Goal: Transaction & Acquisition: Purchase product/service

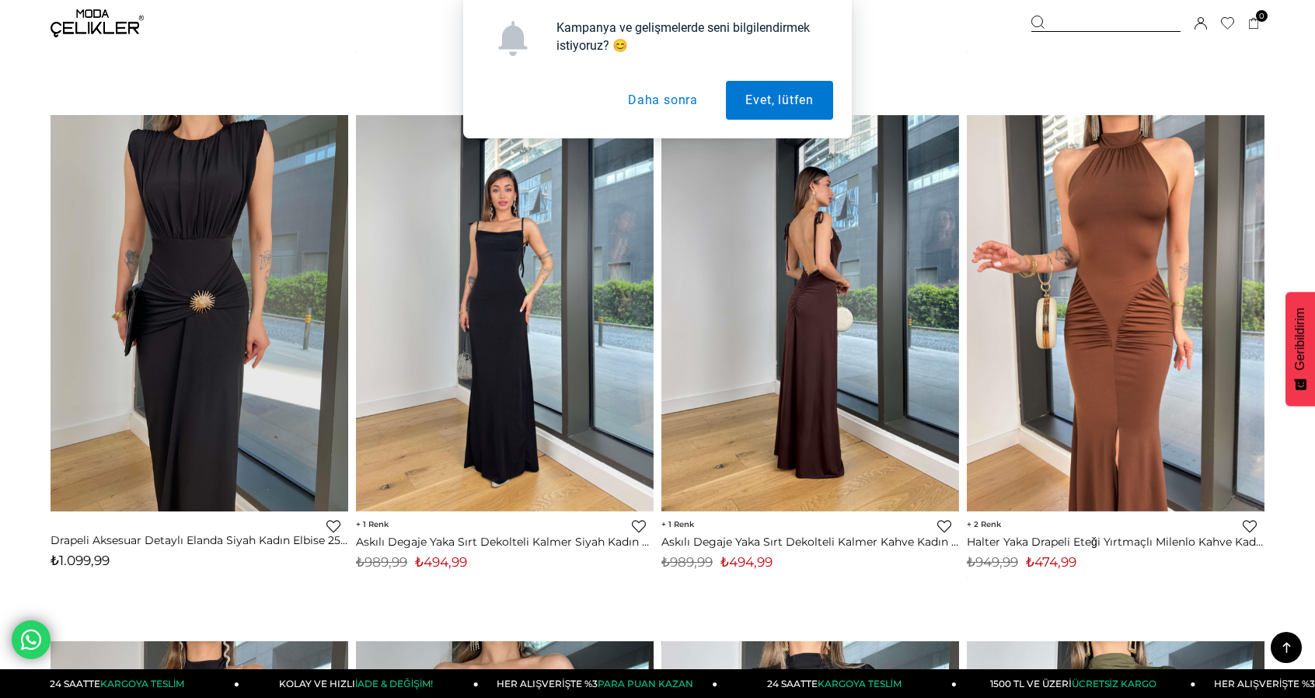
scroll to position [699, 0]
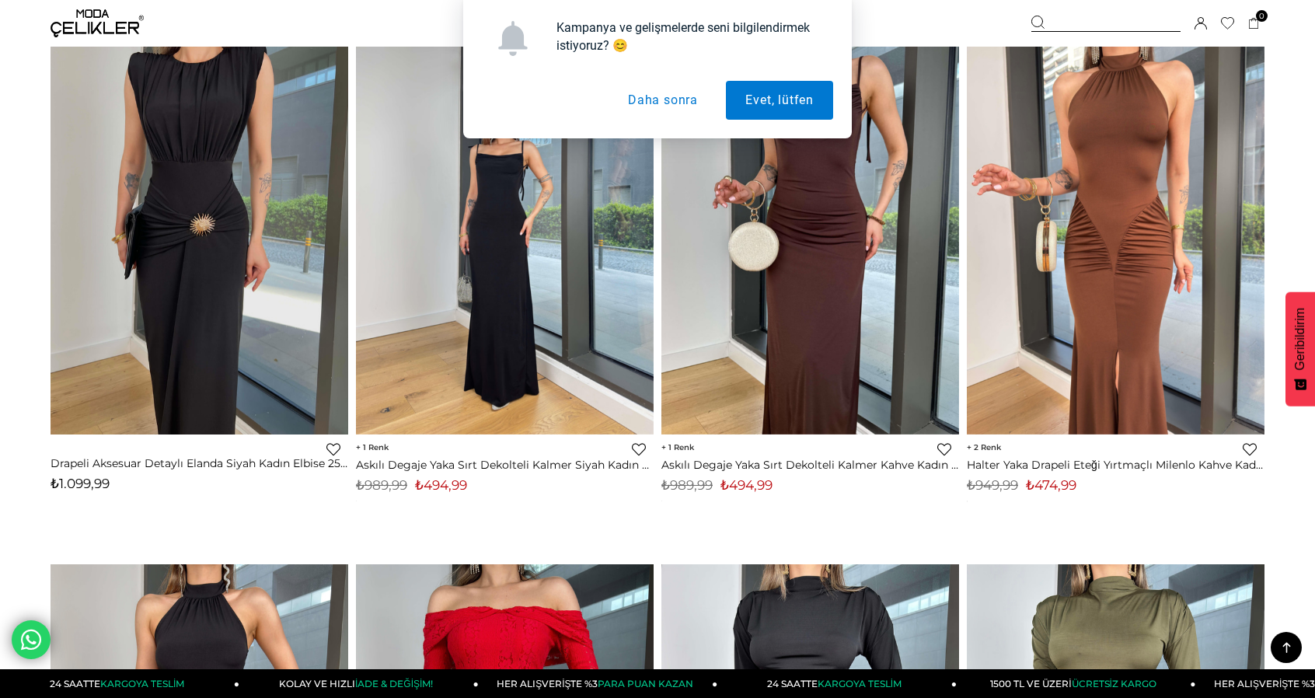
click at [678, 96] on button "Daha sonra" at bounding box center [662, 100] width 109 height 39
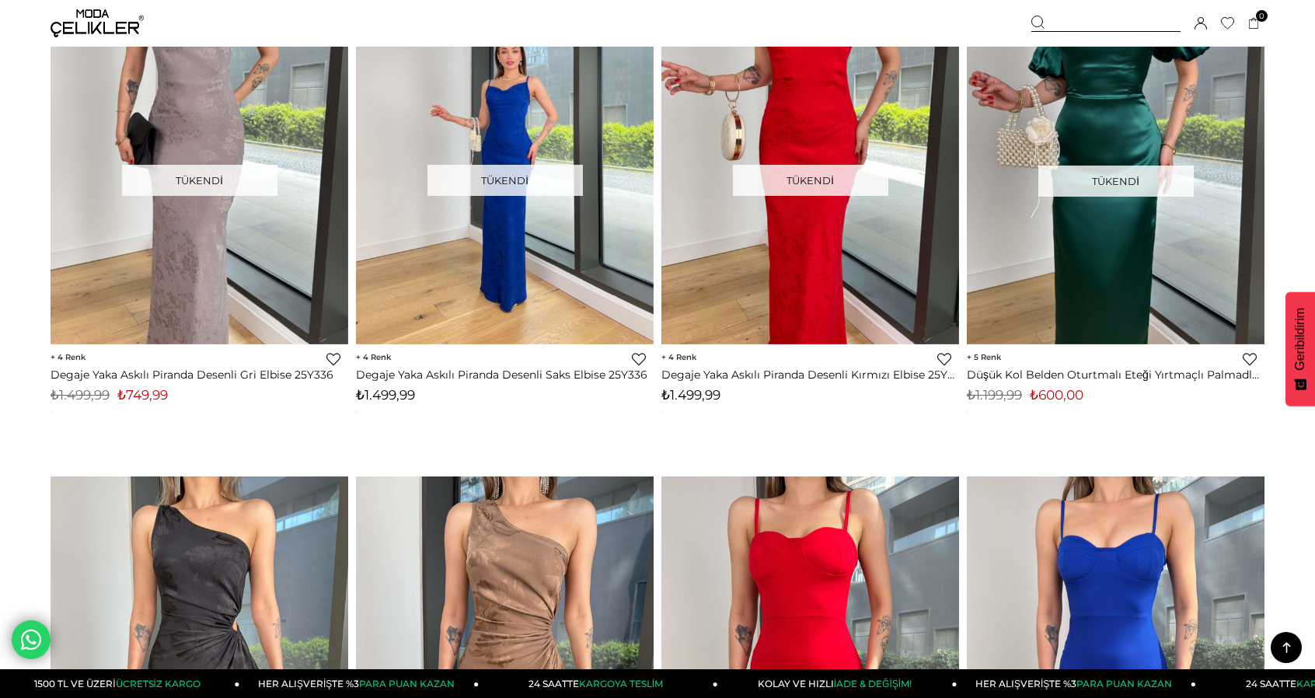
scroll to position [7305, 0]
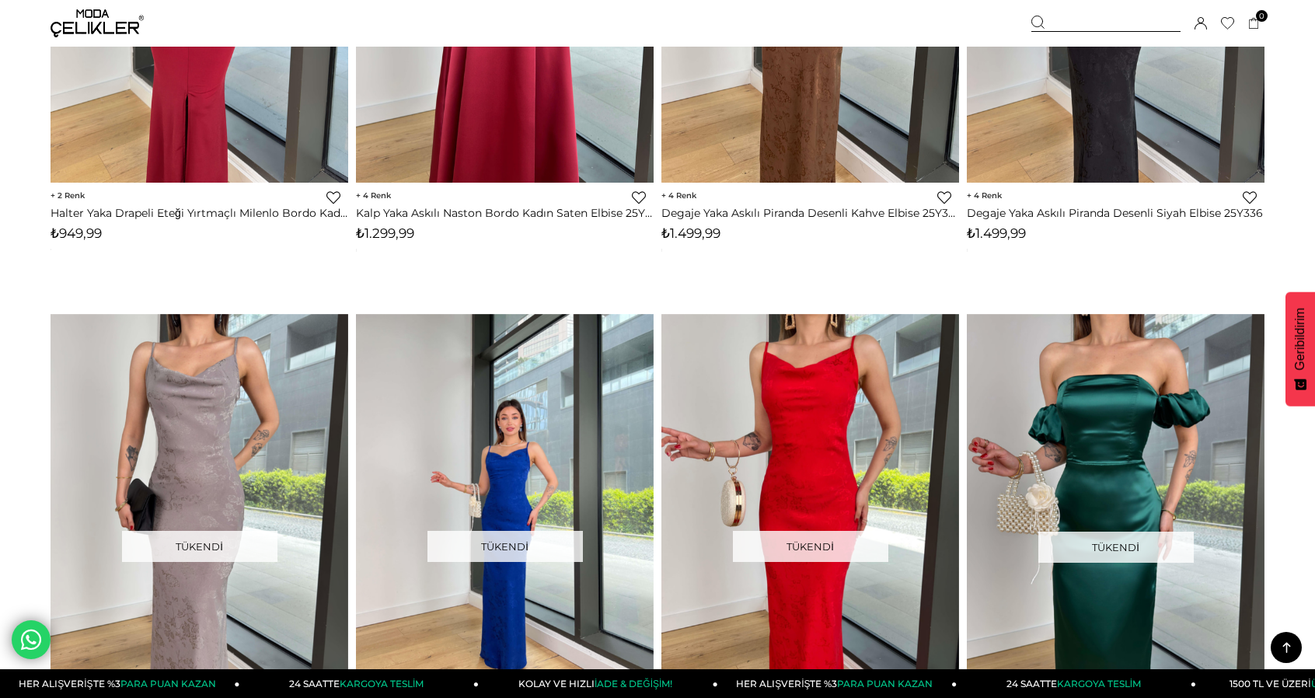
click at [110, 34] on img at bounding box center [97, 23] width 93 height 28
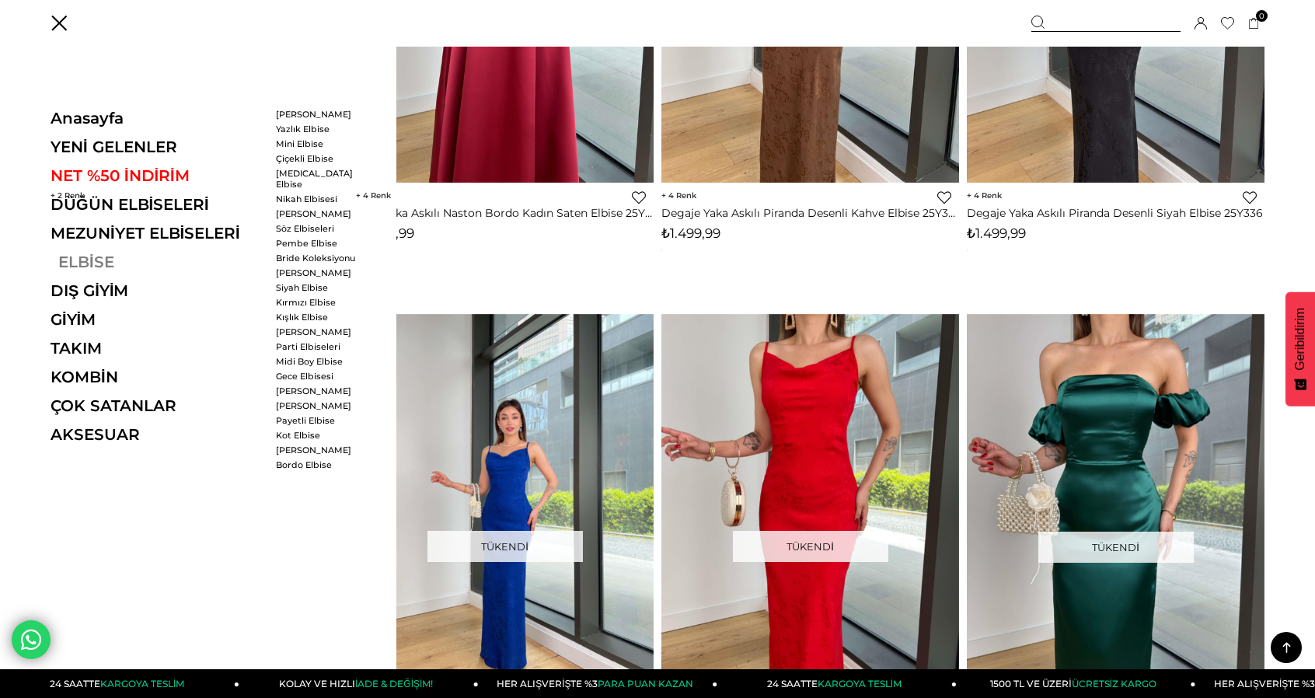
click at [83, 260] on link "ELBİSE" at bounding box center [158, 262] width 214 height 19
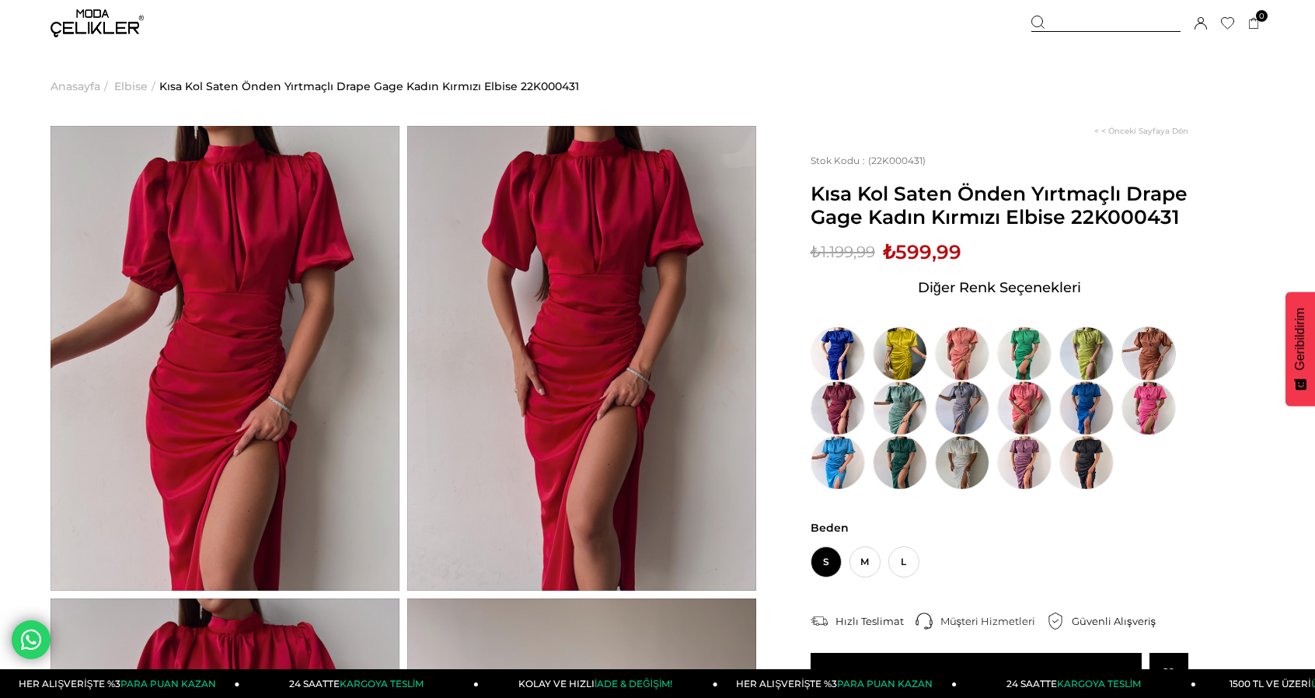
click at [1149, 360] on img at bounding box center [1148, 353] width 54 height 54
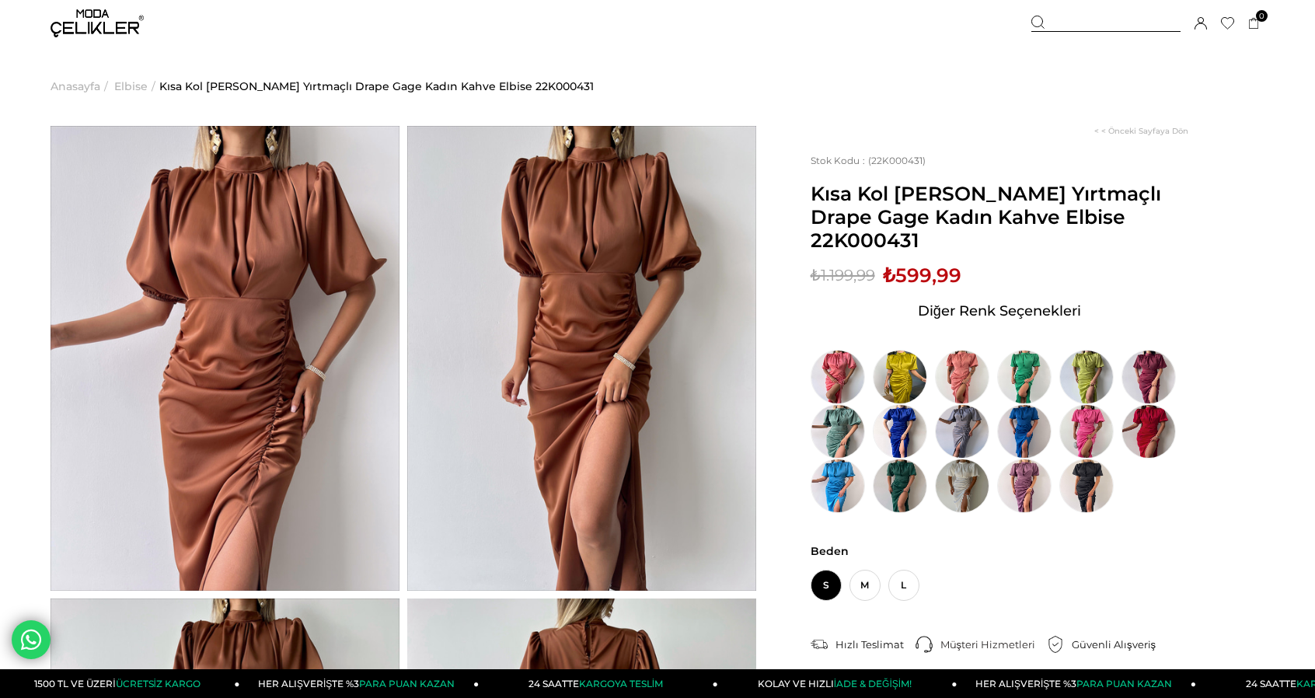
scroll to position [78, 0]
